Goal: Check status: Check status

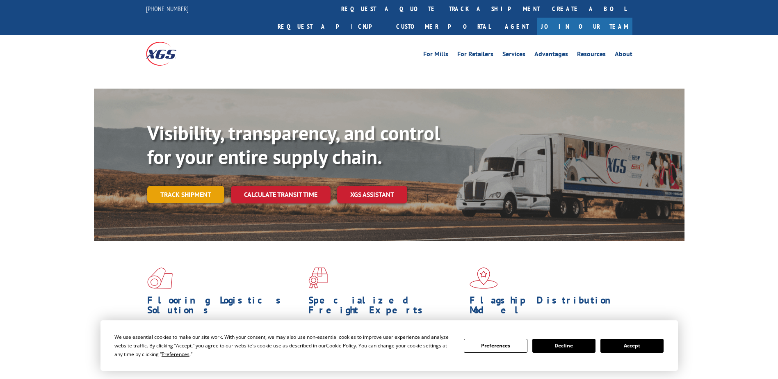
click at [196, 186] on link "Track shipment" at bounding box center [185, 194] width 77 height 17
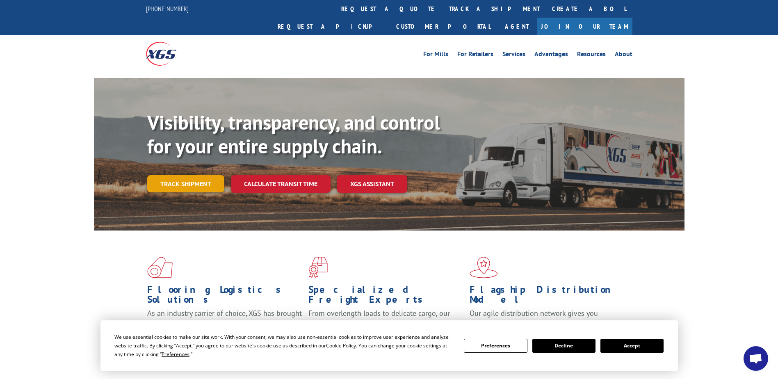
click at [186, 175] on link "Track shipment" at bounding box center [185, 183] width 77 height 17
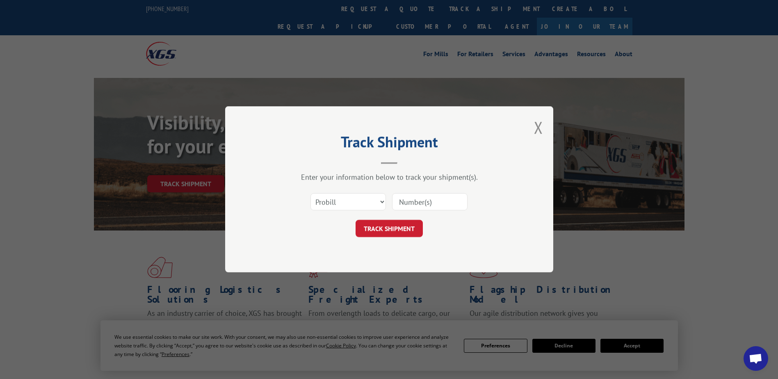
click at [413, 203] on input at bounding box center [429, 201] width 75 height 17
type input "17685300"
click button "TRACK SHIPMENT" at bounding box center [388, 228] width 67 height 17
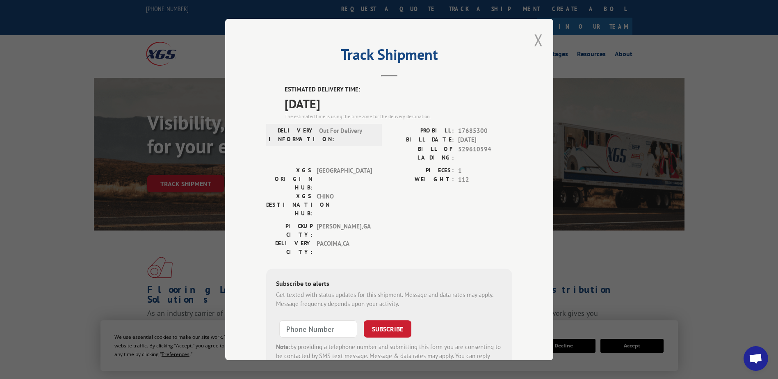
click at [538, 41] on button "Close modal" at bounding box center [538, 40] width 9 height 22
